Goal: Transaction & Acquisition: Purchase product/service

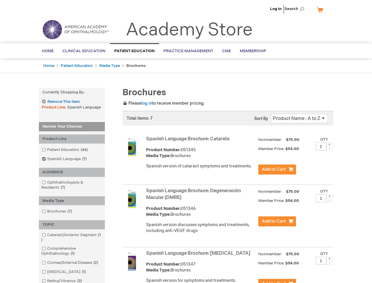
click at [296, 9] on span "Search" at bounding box center [296, 9] width 22 height 12
click at [72, 92] on strong "Currently Shopping by:" at bounding box center [72, 92] width 66 height 9
click at [72, 139] on div "Product Line" at bounding box center [72, 138] width 66 height 9
click at [72, 172] on div "AUDIENCE" at bounding box center [72, 172] width 66 height 9
click at [72, 201] on div "Media Type" at bounding box center [72, 200] width 66 height 9
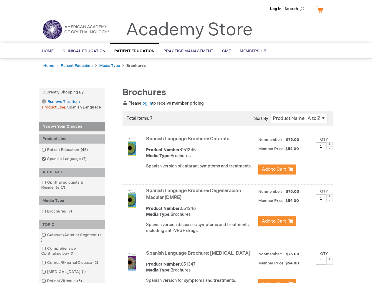
click at [72, 224] on div "TOPIC" at bounding box center [72, 224] width 66 height 9
click at [330, 144] on span at bounding box center [329, 144] width 6 height 4
click at [330, 148] on span at bounding box center [329, 148] width 6 height 4
type input "1"
click at [330, 196] on span at bounding box center [329, 196] width 6 height 4
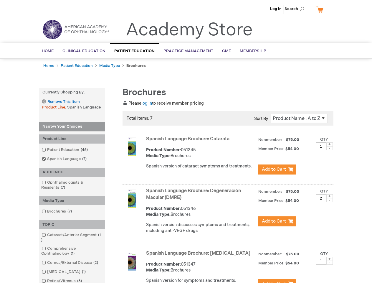
click at [330, 200] on span at bounding box center [329, 200] width 6 height 4
type input "1"
